Goal: Information Seeking & Learning: Learn about a topic

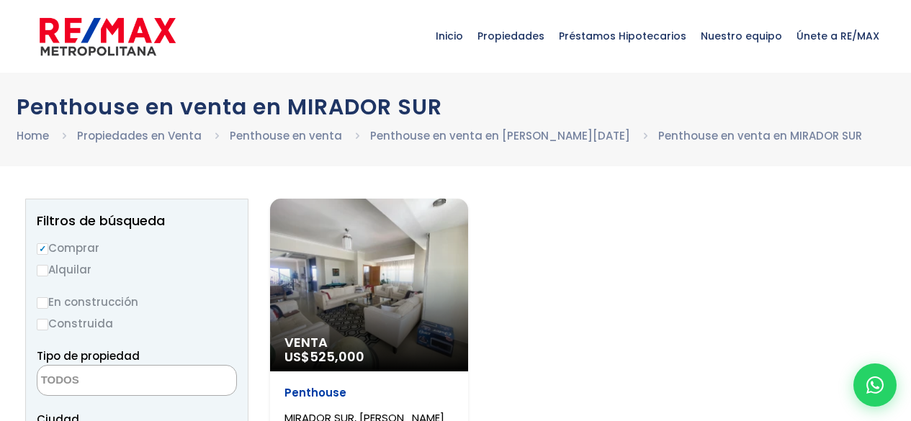
select select
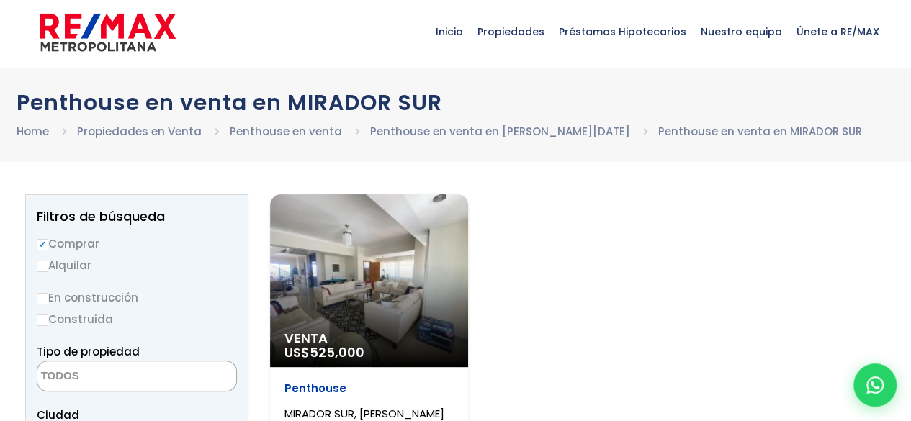
scroll to position [72, 0]
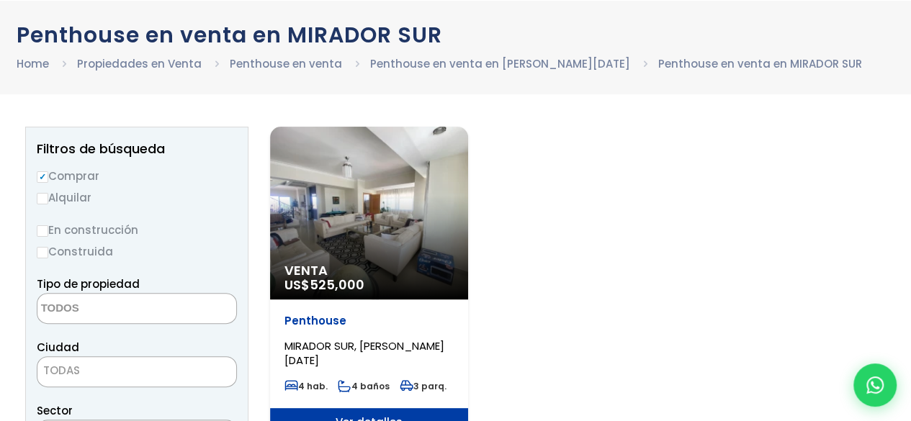
click at [86, 254] on label "Construida" at bounding box center [137, 252] width 200 height 18
click at [0, 0] on input "Construida" at bounding box center [0, 0] width 0 height 0
click at [45, 253] on input "Construida" at bounding box center [43, 253] width 12 height 12
radio input "true"
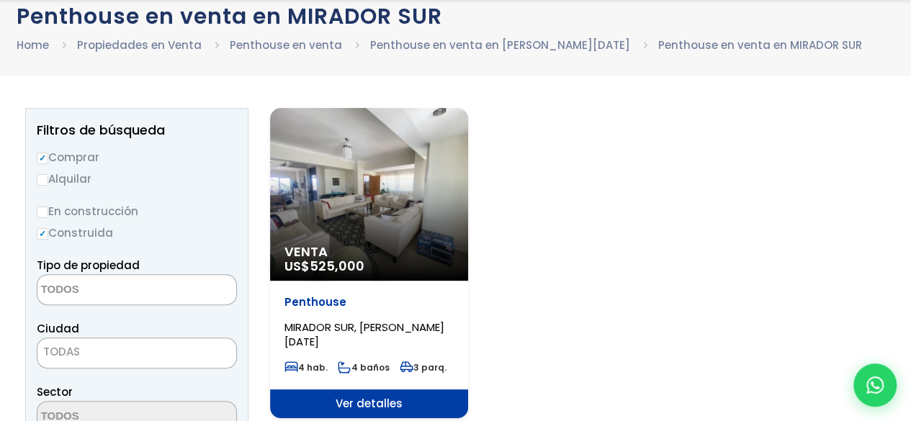
scroll to position [144, 0]
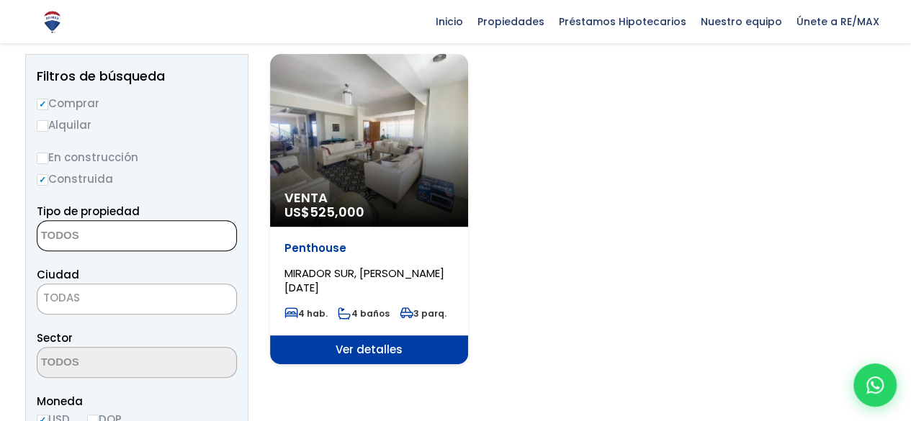
click at [82, 240] on textarea "Search" at bounding box center [107, 236] width 140 height 31
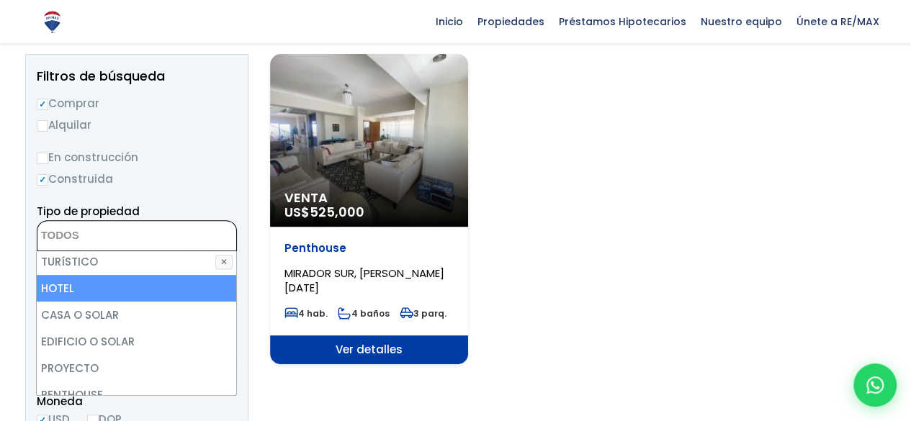
scroll to position [282, 0]
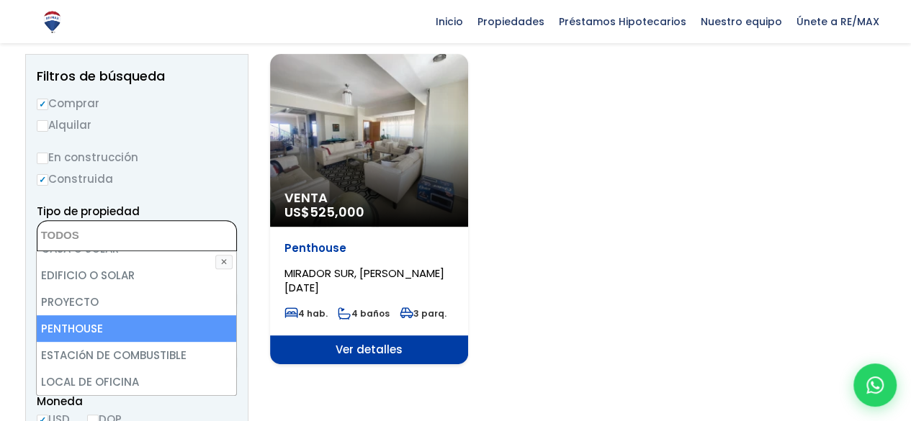
click at [94, 322] on li "PENTHOUSE" at bounding box center [136, 328] width 199 height 27
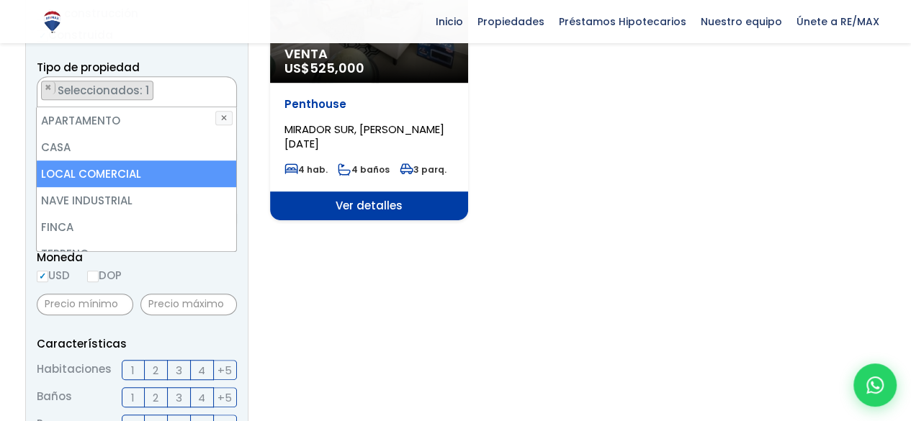
scroll to position [216, 0]
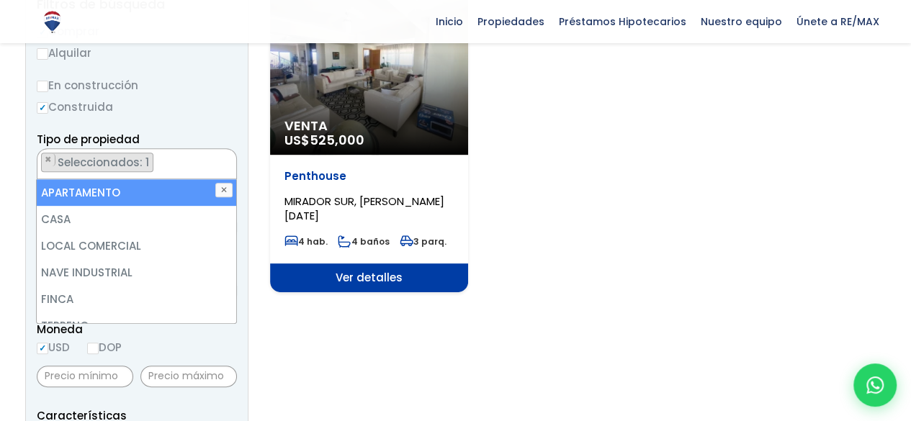
click at [135, 193] on li "APARTAMENTO" at bounding box center [136, 192] width 199 height 27
select select "apartment"
click at [181, 140] on div "Tipo de propiedad APARTAMENTO CASA LOCAL COMERCIAL NAVE INDUSTRIAL FINCA TERREN…" at bounding box center [137, 154] width 200 height 49
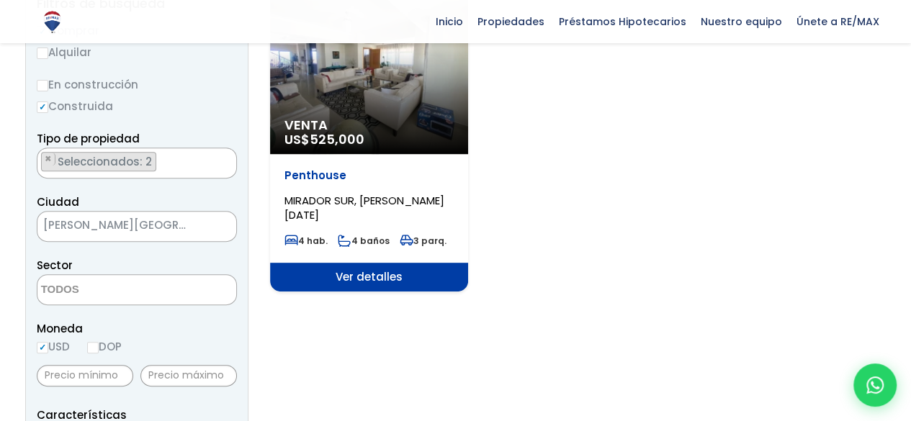
click at [132, 209] on div "Ciudad SANTO DOMINGO DE GUZMÁN SANTO DOMINGO ESTE SANTO DOMINGO OESTE SANTO DOM…" at bounding box center [137, 217] width 200 height 49
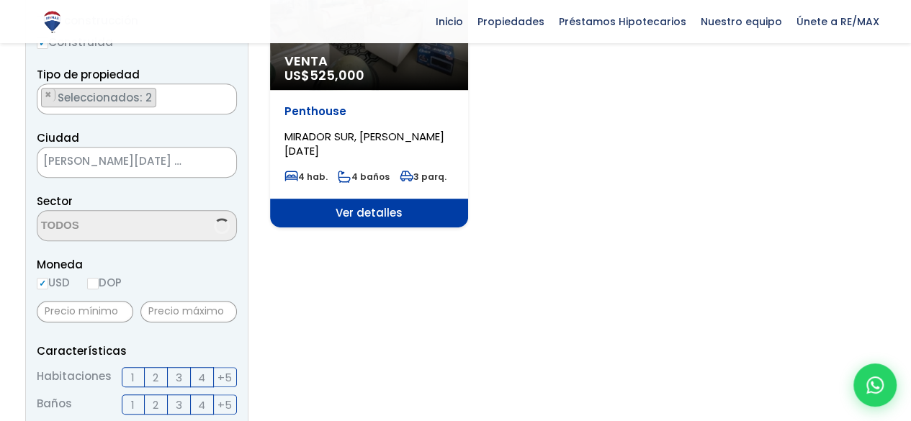
scroll to position [361, 0]
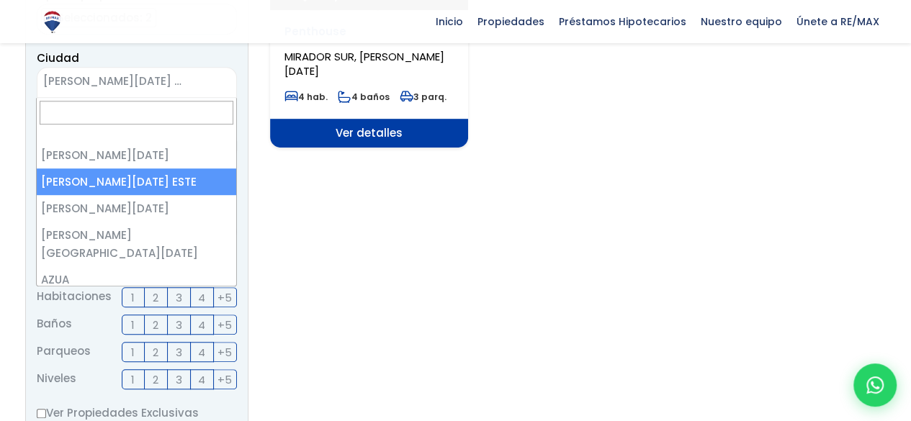
click at [170, 84] on span "SANTO DOMINGO ESTE" at bounding box center [118, 81] width 163 height 20
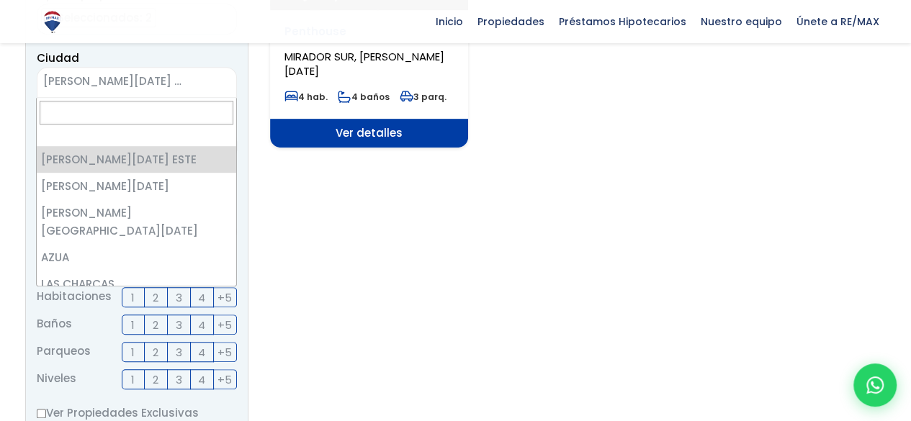
scroll to position [0, 0]
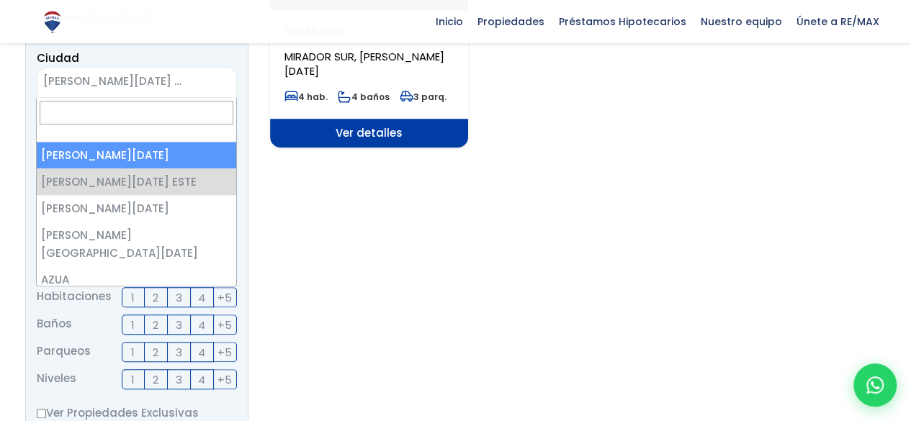
select select "1"
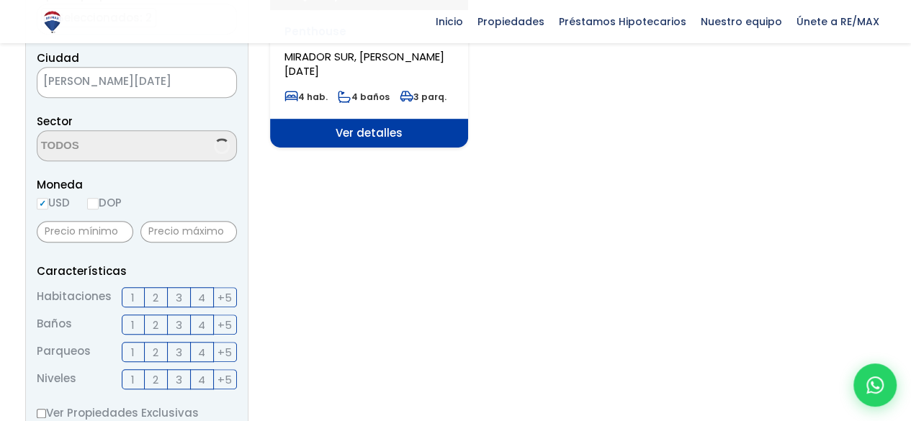
scroll to position [341, 0]
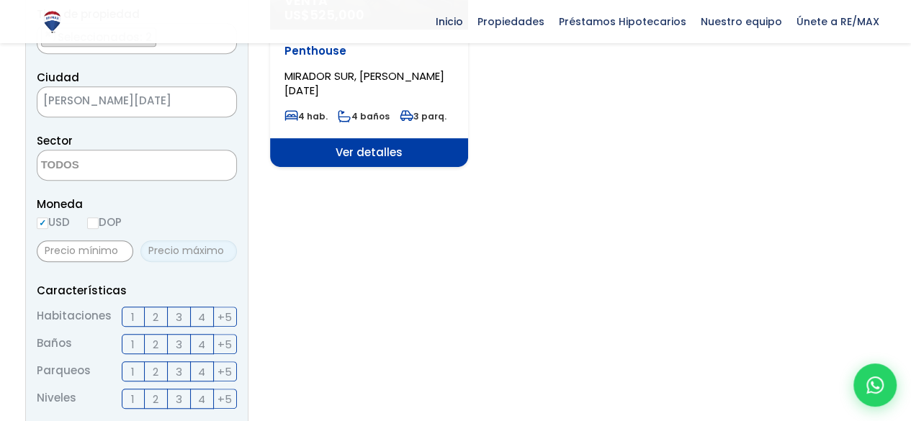
click at [189, 250] on input "text" at bounding box center [188, 251] width 96 height 22
type input "300,000"
click at [164, 222] on div "Moneda USD DOP" at bounding box center [137, 215] width 200 height 40
click at [175, 317] on label "3" at bounding box center [179, 317] width 23 height 20
click at [0, 0] on input "3" at bounding box center [0, 0] width 0 height 0
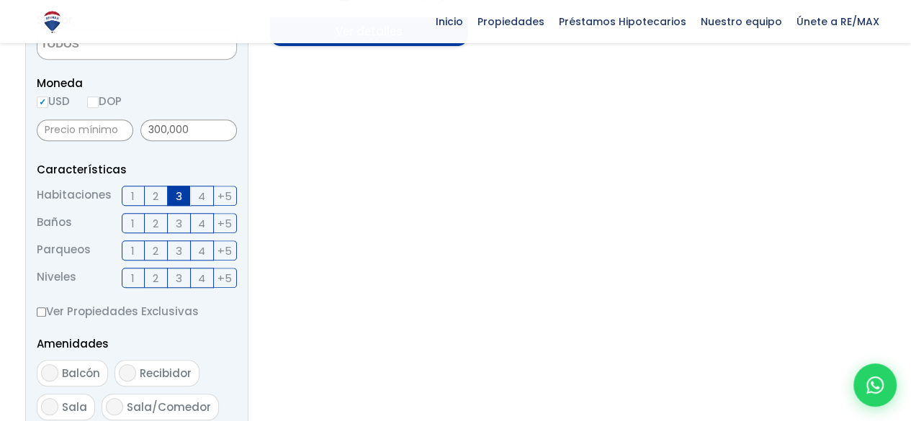
scroll to position [485, 0]
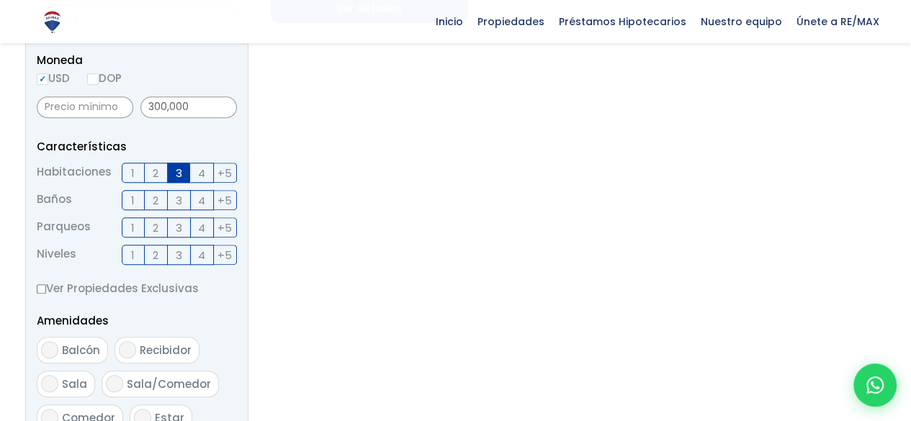
click at [155, 228] on span "2" at bounding box center [156, 228] width 6 height 18
click at [0, 0] on input "2" at bounding box center [0, 0] width 0 height 0
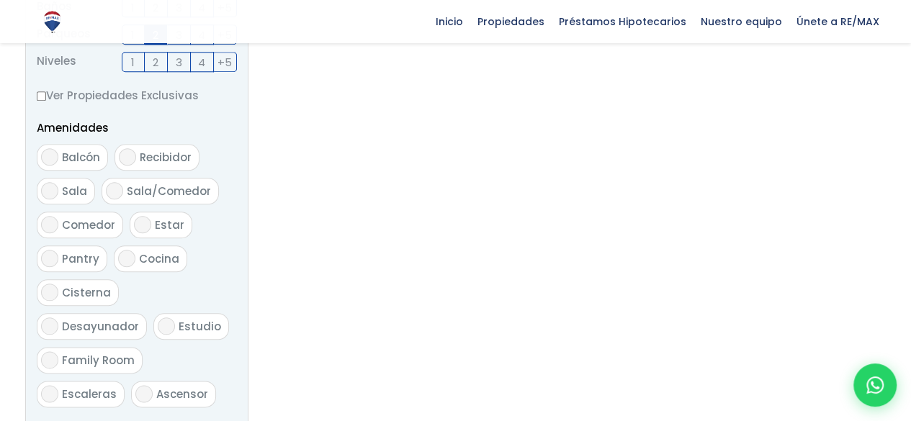
scroll to position [701, 0]
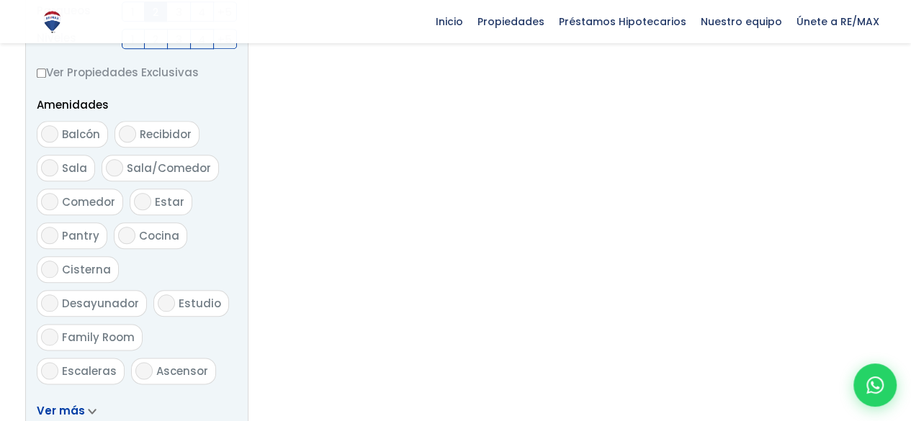
click at [184, 364] on span "Ascensor" at bounding box center [182, 371] width 52 height 15
click at [153, 362] on input "Ascensor" at bounding box center [143, 370] width 17 height 17
checkbox input "true"
click at [104, 364] on span "Escaleras" at bounding box center [89, 371] width 55 height 15
click at [58, 362] on input "Escaleras" at bounding box center [49, 370] width 17 height 17
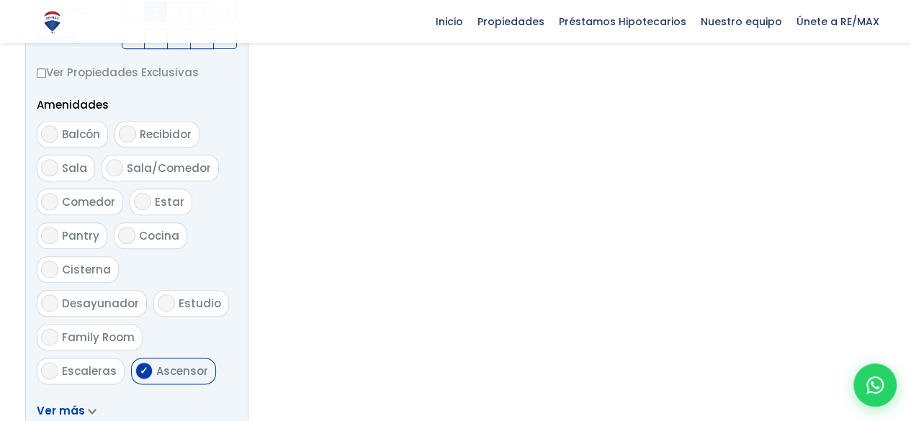
checkbox input "true"
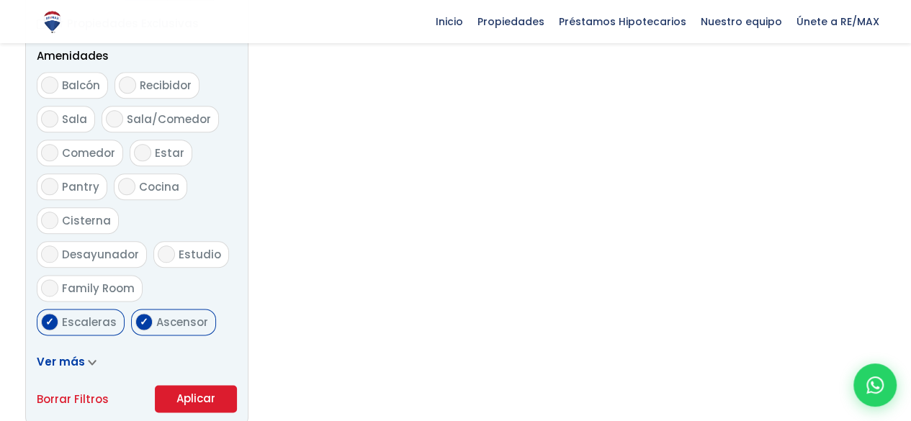
scroll to position [773, 0]
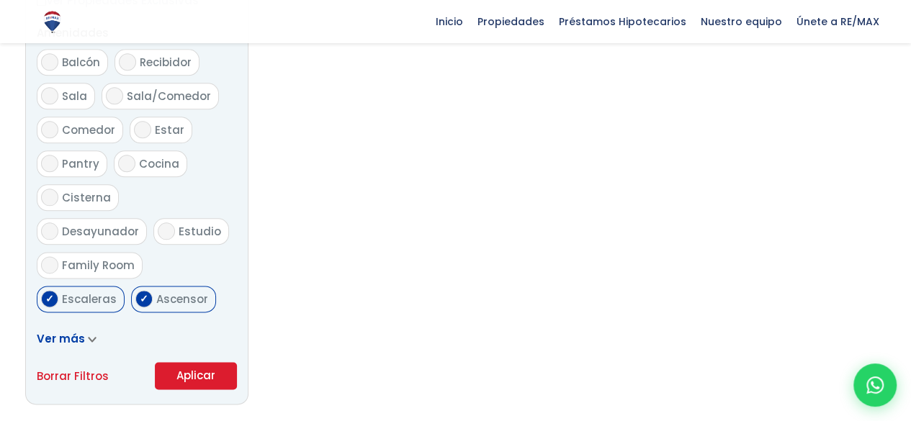
click at [81, 339] on span "Ver más" at bounding box center [61, 338] width 48 height 15
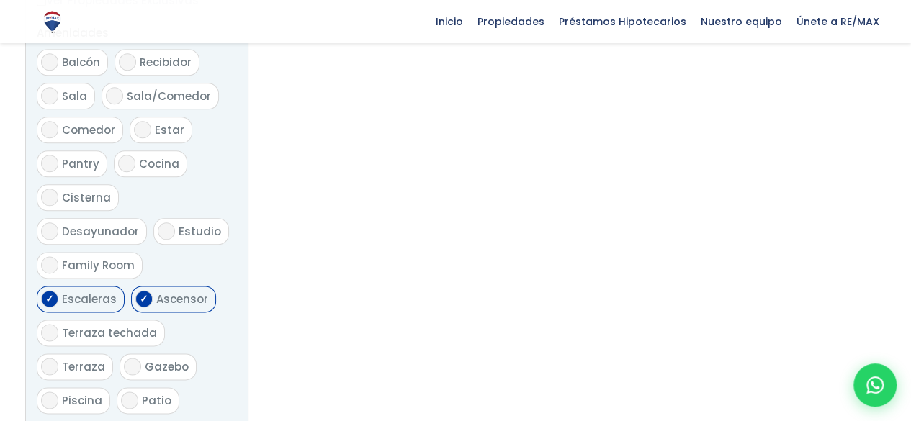
click at [79, 359] on span "Terraza" at bounding box center [83, 366] width 43 height 15
click at [58, 358] on input "Terraza" at bounding box center [49, 366] width 17 height 17
checkbox input "true"
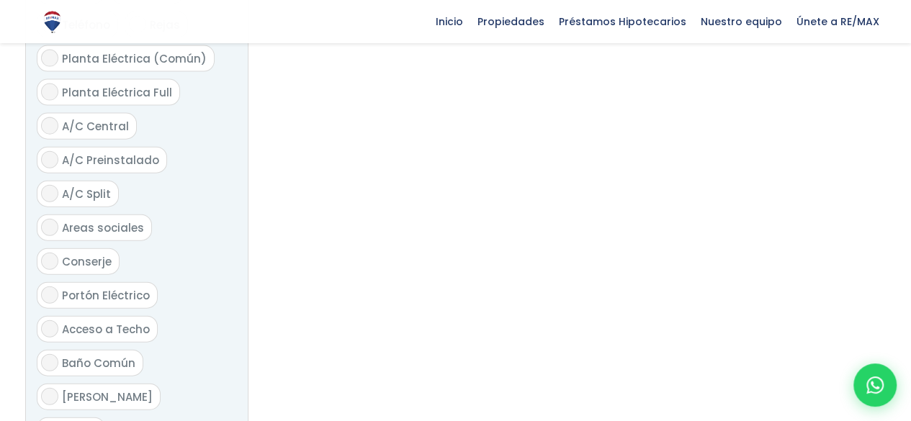
scroll to position [1637, 0]
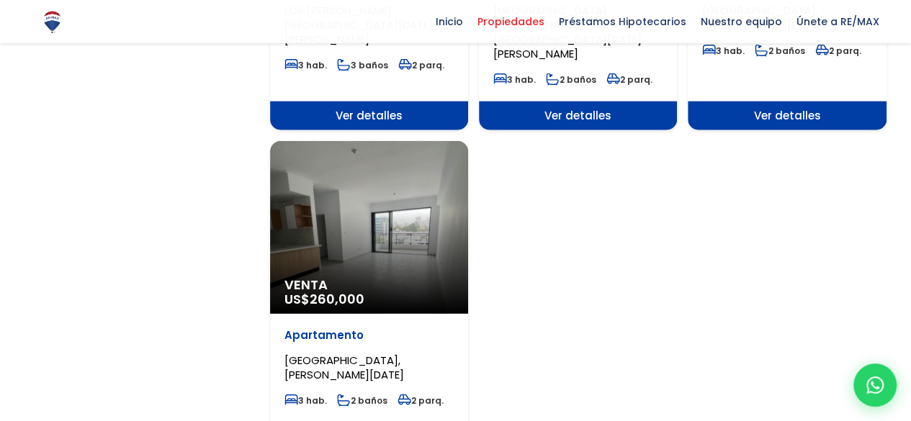
scroll to position [1728, 0]
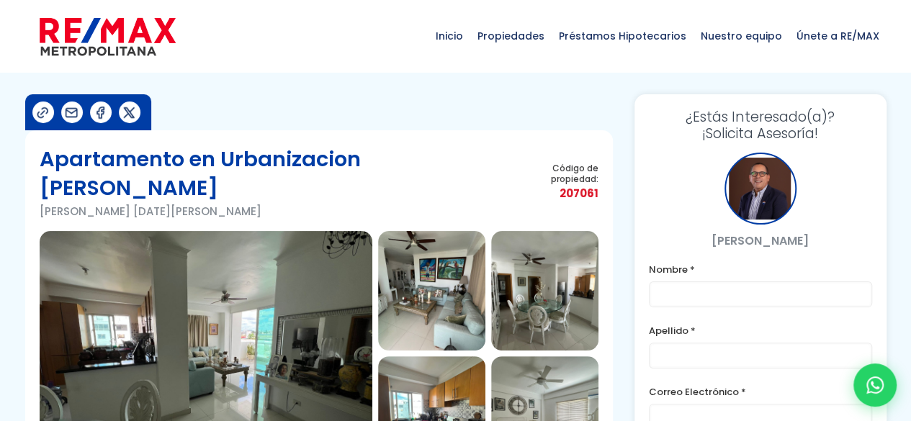
click at [153, 261] on img at bounding box center [206, 353] width 333 height 245
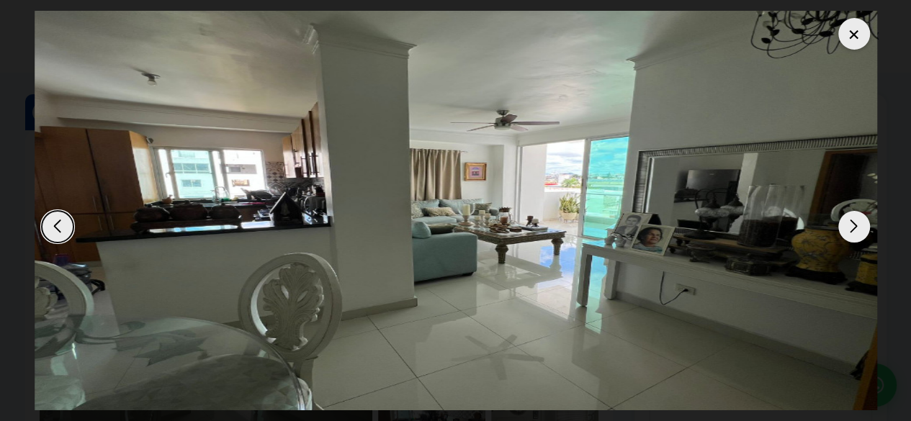
click at [860, 230] on div "Next slide" at bounding box center [854, 227] width 32 height 32
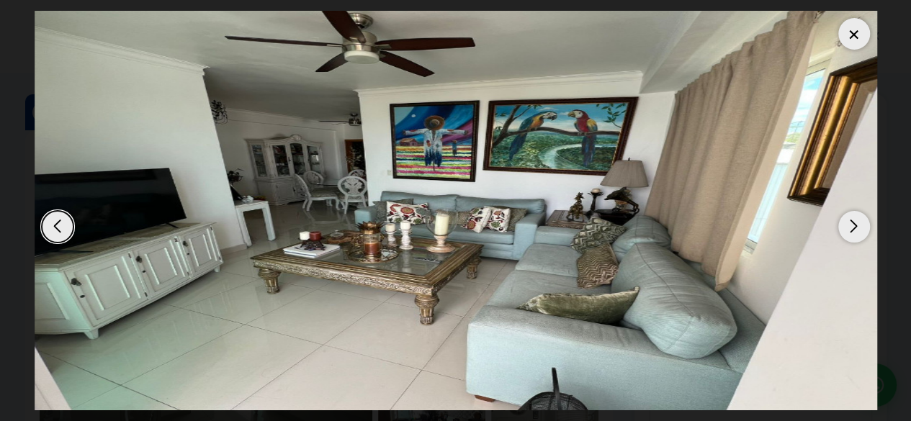
click at [860, 230] on div "Next slide" at bounding box center [854, 227] width 32 height 32
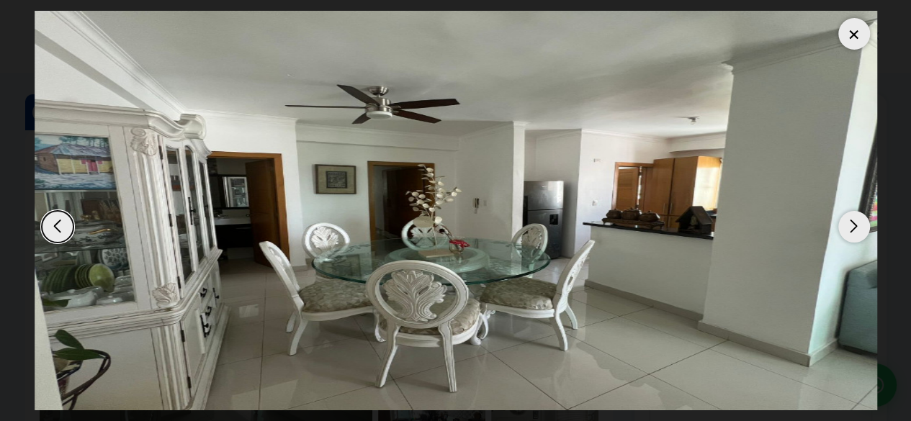
click at [860, 230] on div "Next slide" at bounding box center [854, 227] width 32 height 32
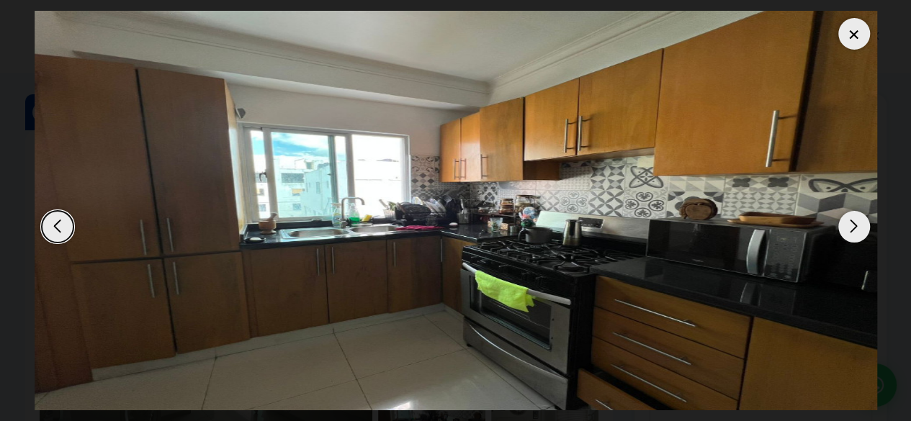
click at [860, 230] on div "Next slide" at bounding box center [854, 227] width 32 height 32
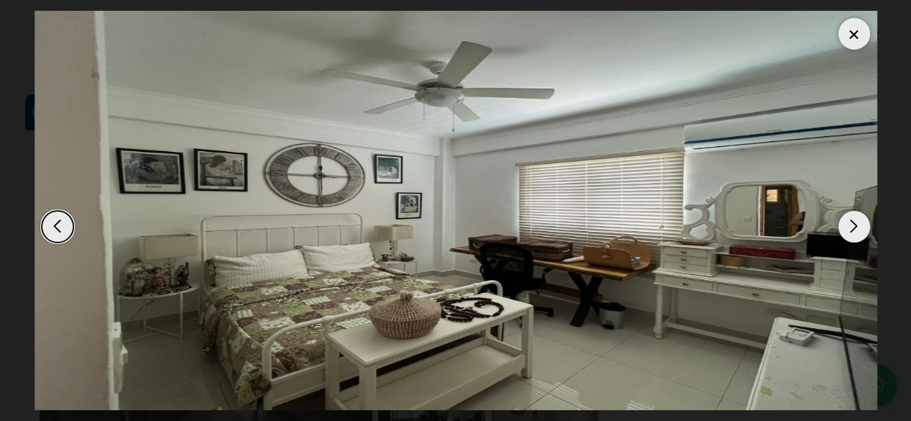
click at [860, 230] on div "Next slide" at bounding box center [854, 227] width 32 height 32
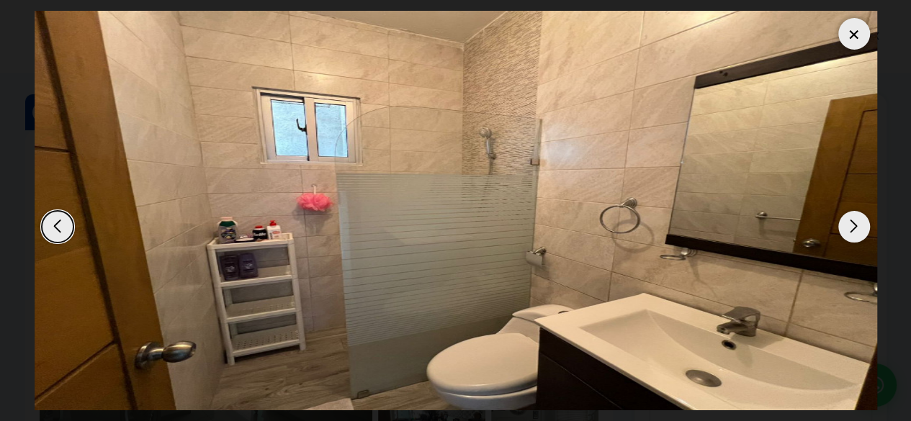
click at [860, 230] on div "Next slide" at bounding box center [854, 227] width 32 height 32
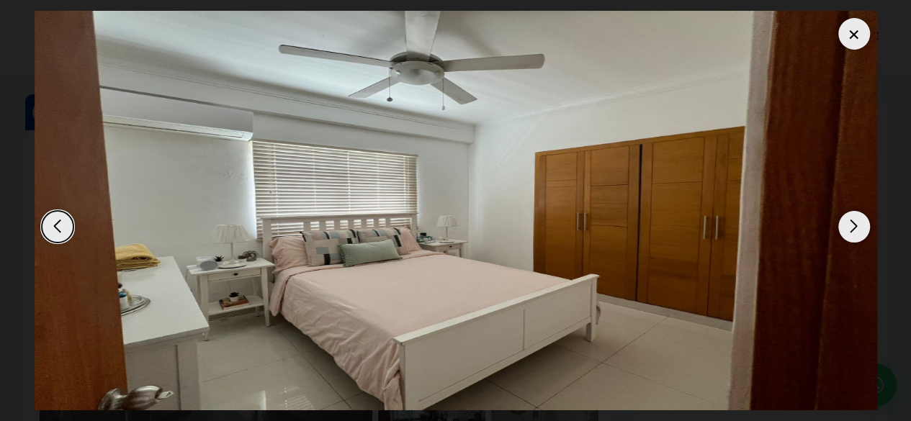
click at [860, 230] on div "Next slide" at bounding box center [854, 227] width 32 height 32
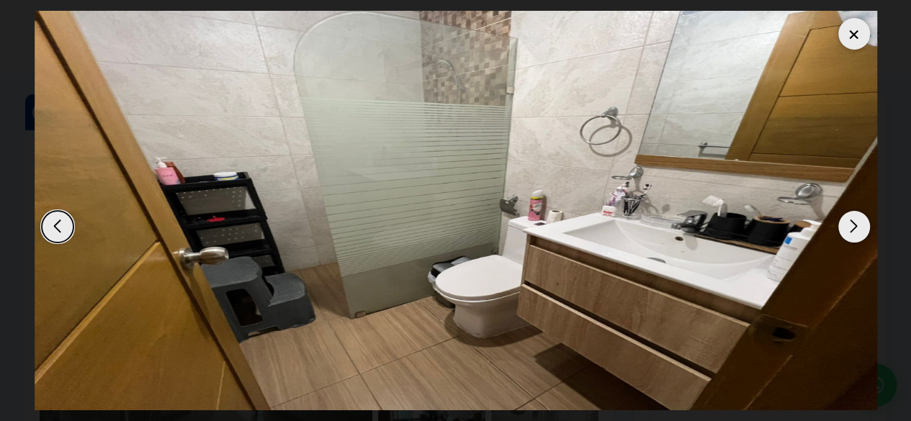
click at [860, 230] on div "Next slide" at bounding box center [854, 227] width 32 height 32
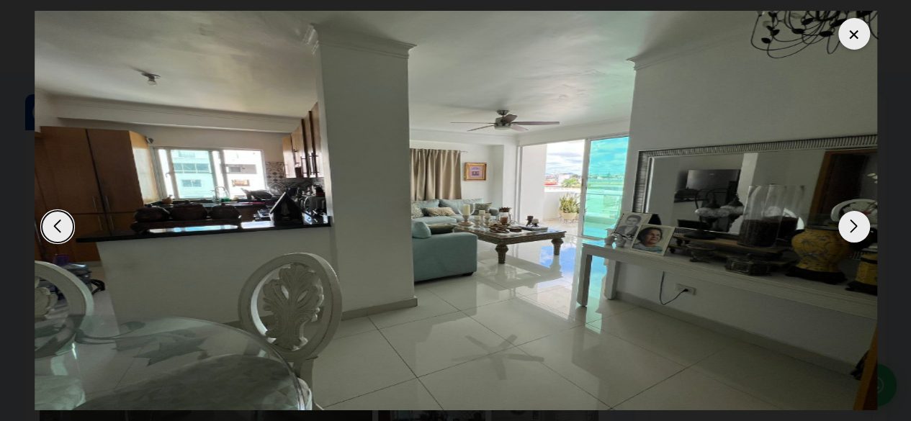
click at [860, 230] on div "Next slide" at bounding box center [854, 227] width 32 height 32
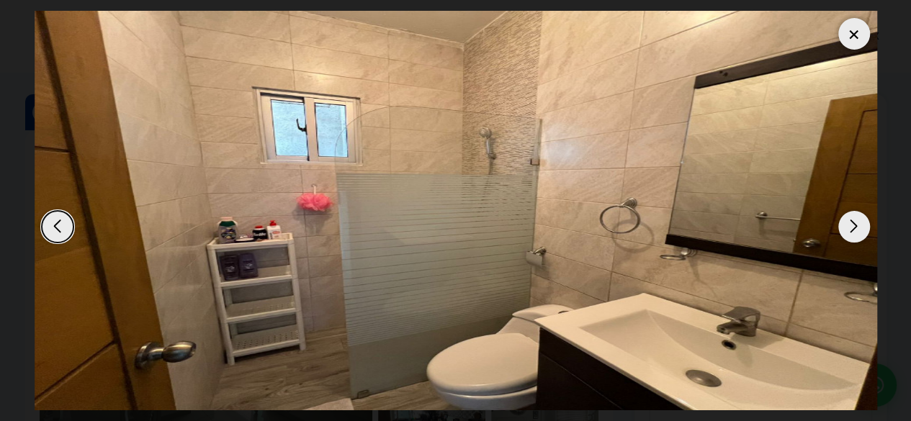
click at [845, 40] on div at bounding box center [854, 34] width 32 height 32
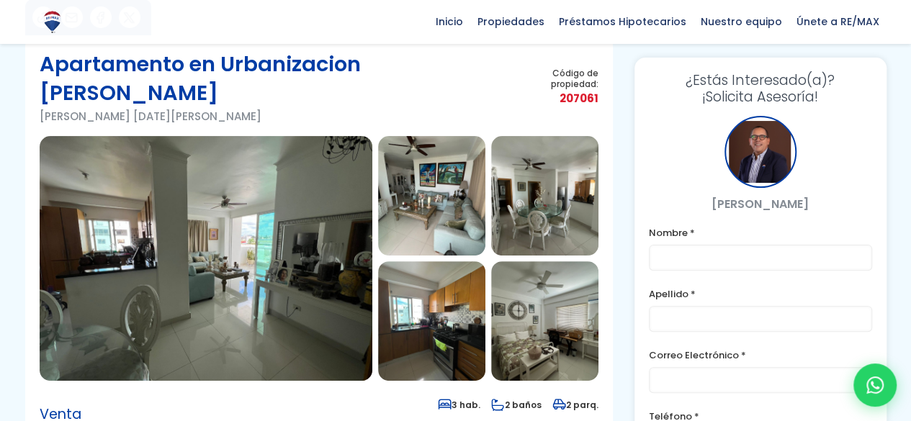
scroll to position [72, 0]
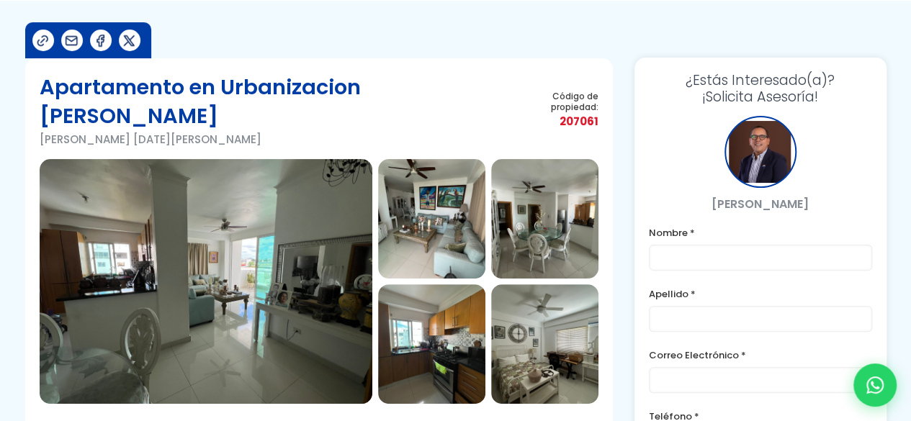
click at [253, 263] on img at bounding box center [206, 281] width 333 height 245
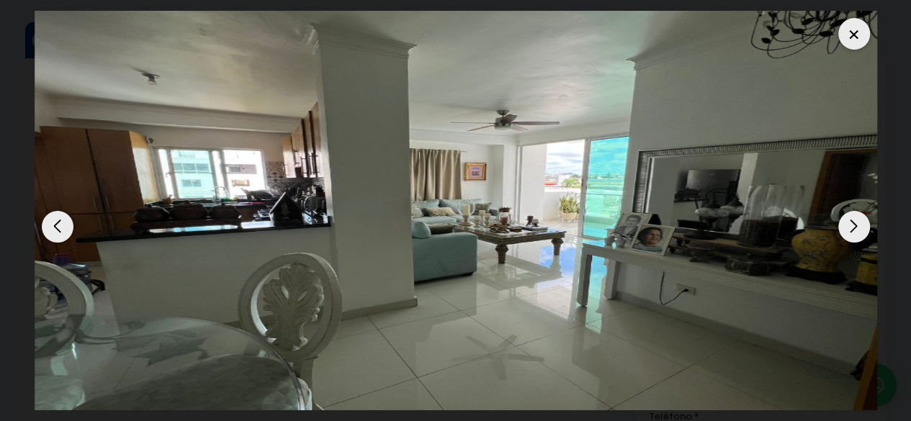
click at [858, 225] on div "Next slide" at bounding box center [854, 227] width 32 height 32
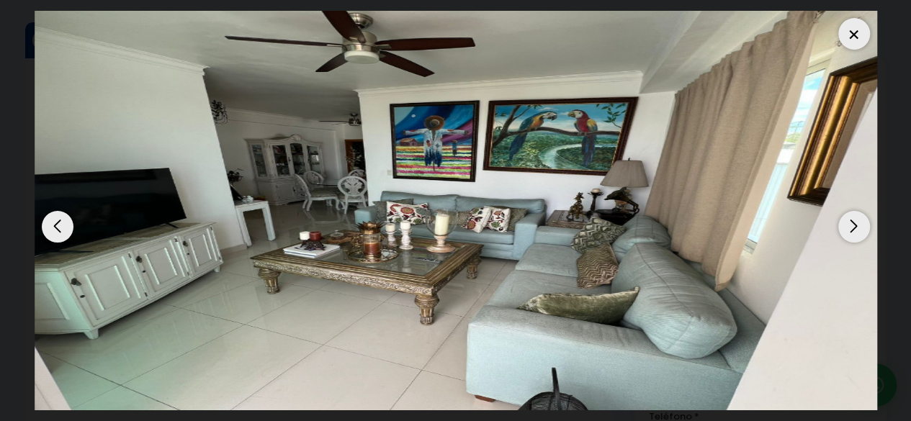
click at [857, 227] on div "Next slide" at bounding box center [854, 227] width 32 height 32
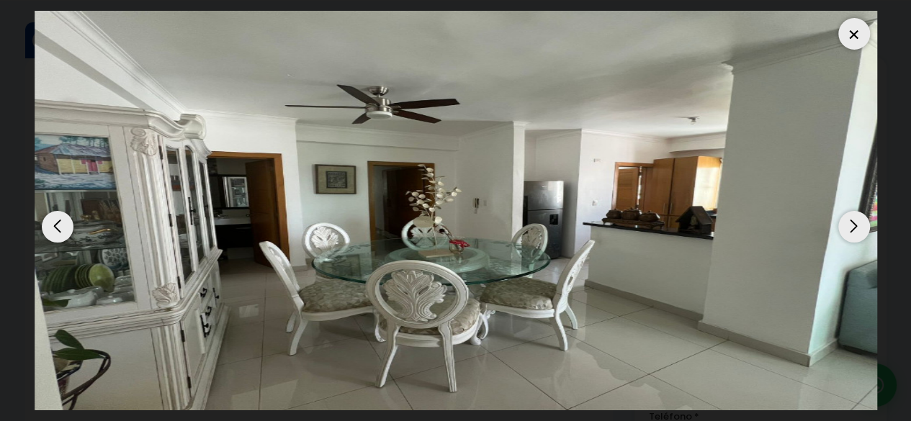
click at [857, 227] on div "Next slide" at bounding box center [854, 227] width 32 height 32
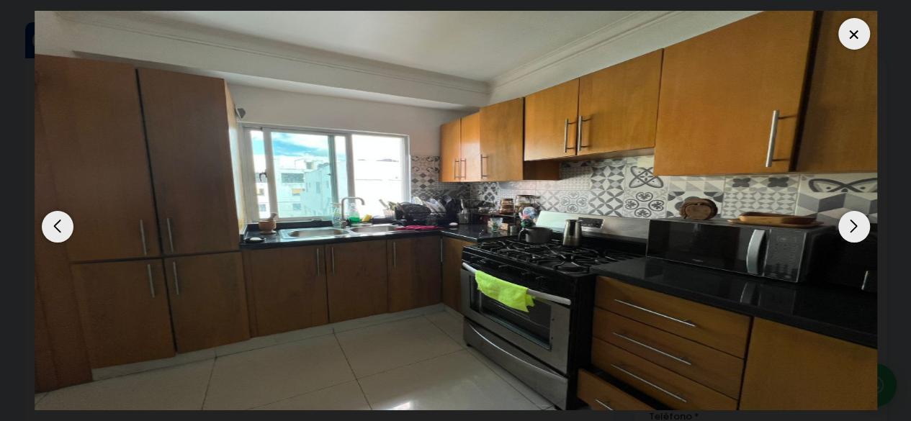
click at [857, 227] on div "Next slide" at bounding box center [854, 227] width 32 height 32
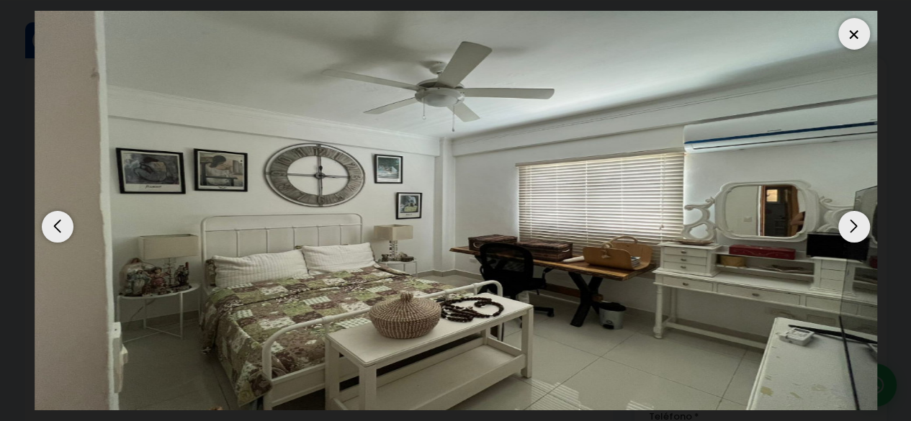
click at [857, 227] on div "Next slide" at bounding box center [854, 227] width 32 height 32
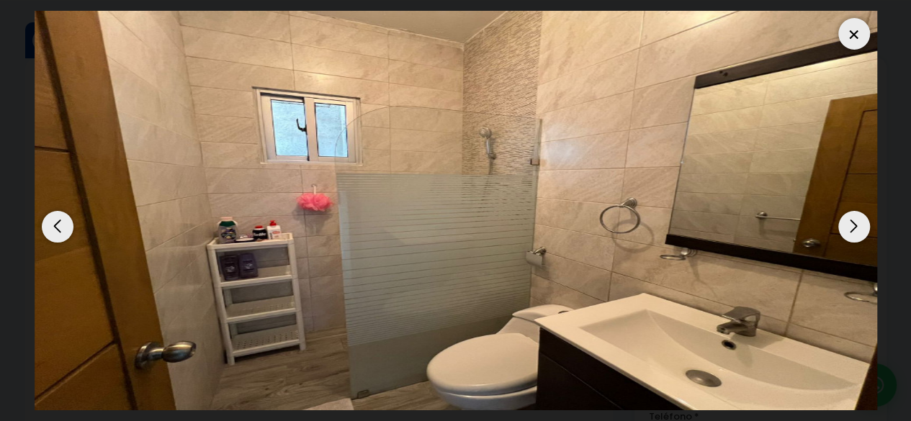
click at [857, 227] on div "Next slide" at bounding box center [854, 227] width 32 height 32
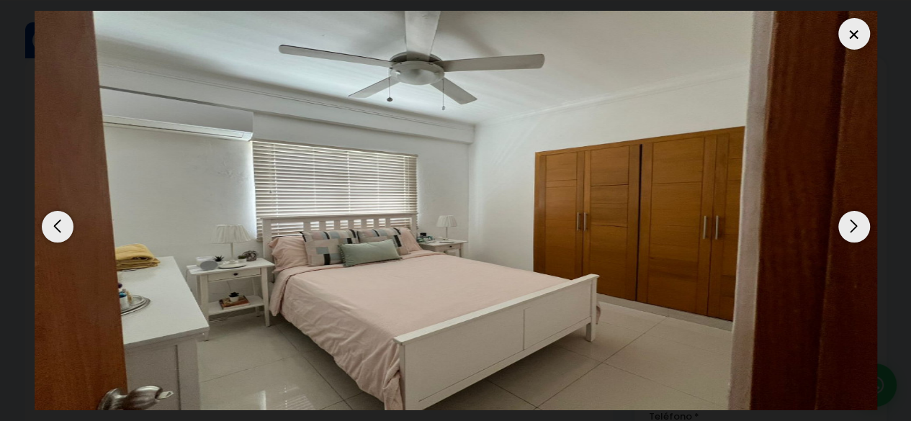
click at [857, 227] on div "Next slide" at bounding box center [854, 227] width 32 height 32
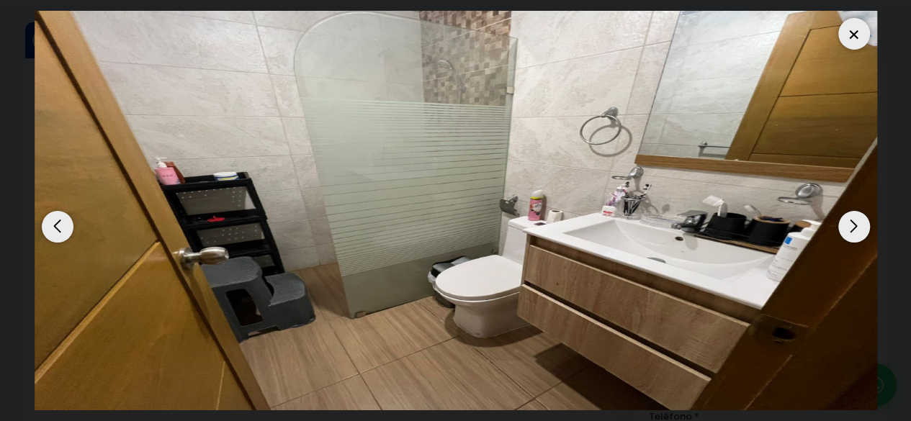
click at [857, 227] on div "Next slide" at bounding box center [854, 227] width 32 height 32
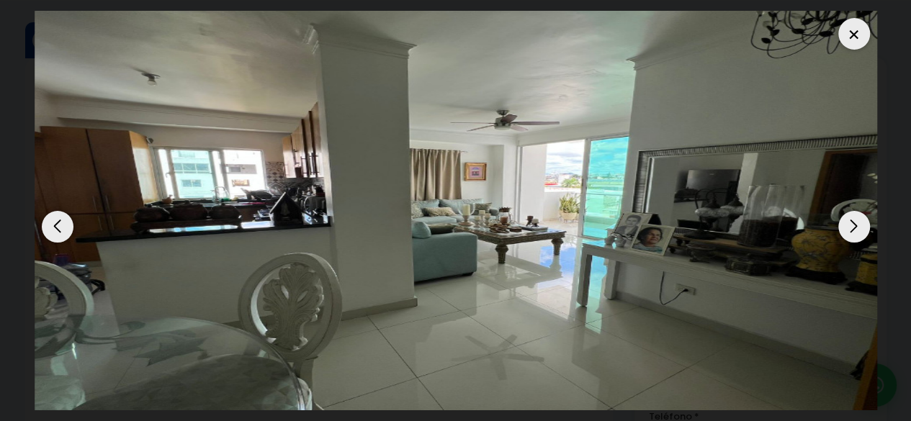
click at [848, 35] on div at bounding box center [854, 34] width 32 height 32
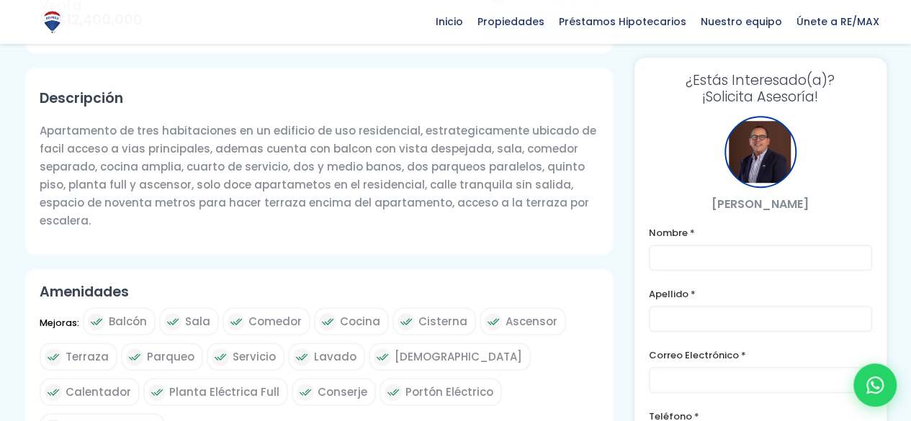
scroll to position [504, 0]
drag, startPoint x: 187, startPoint y: 158, endPoint x: 556, endPoint y: 169, distance: 369.5
click at [556, 169] on p "Apartamento de tres habitaciones en un edificio de uso residencial, estrategica…" at bounding box center [319, 175] width 559 height 108
click at [488, 151] on p "Apartamento de tres habitaciones en un edificio de uso residencial, estrategica…" at bounding box center [319, 175] width 559 height 108
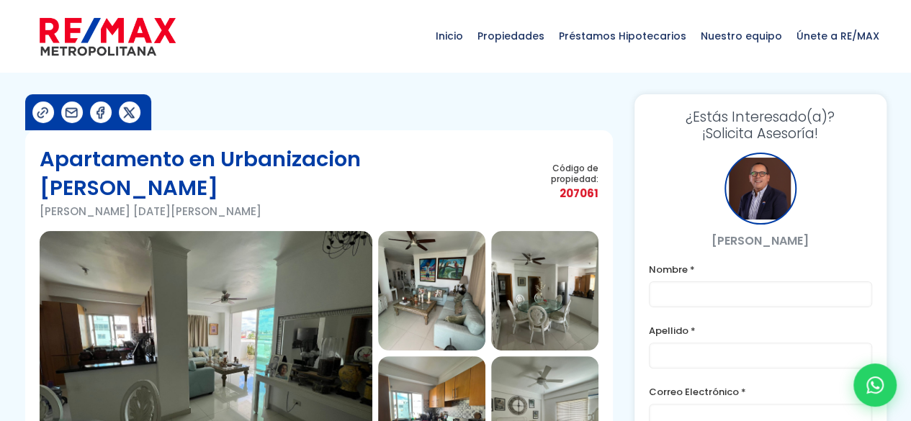
scroll to position [0, 0]
